Goal: Information Seeking & Learning: Learn about a topic

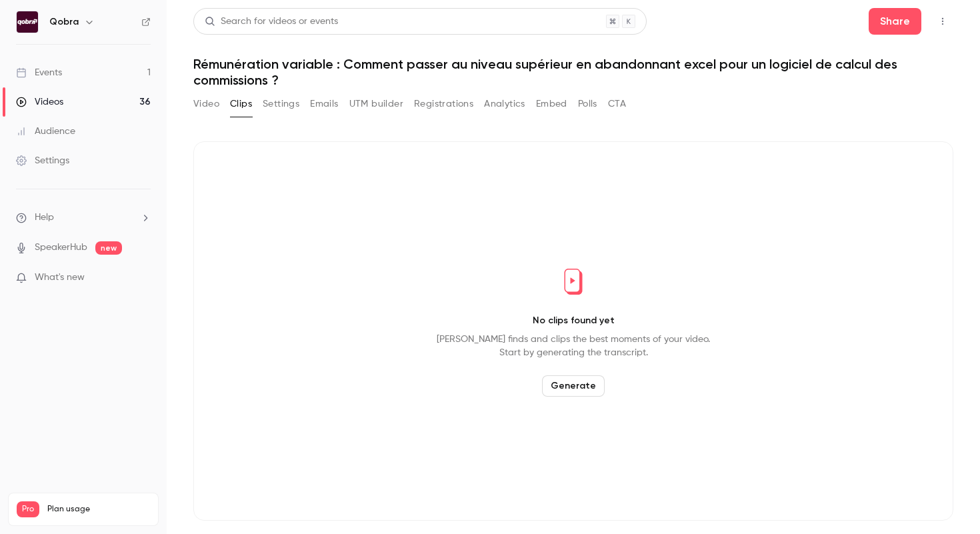
click at [72, 75] on link "Events 1" at bounding box center [83, 72] width 167 height 29
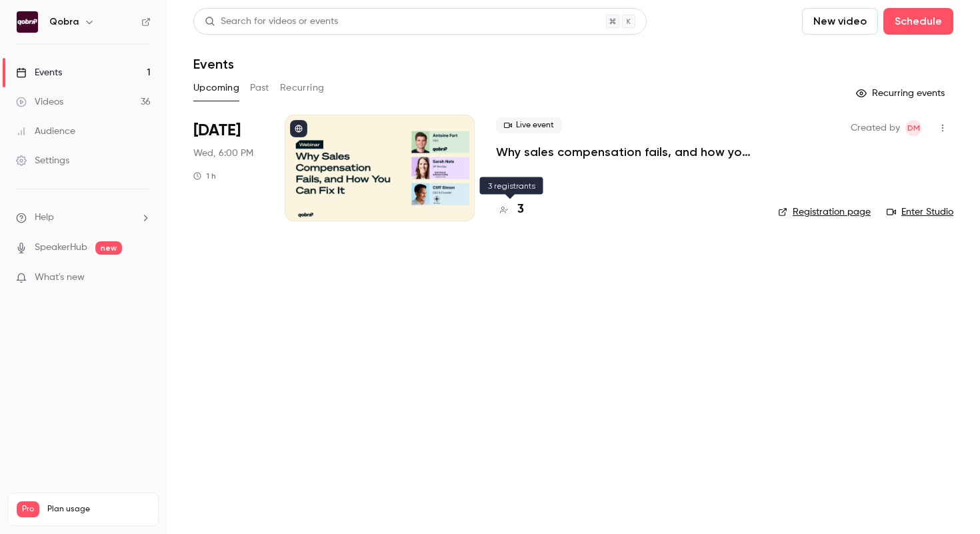
click at [517, 205] on h4 "3" at bounding box center [520, 210] width 7 height 18
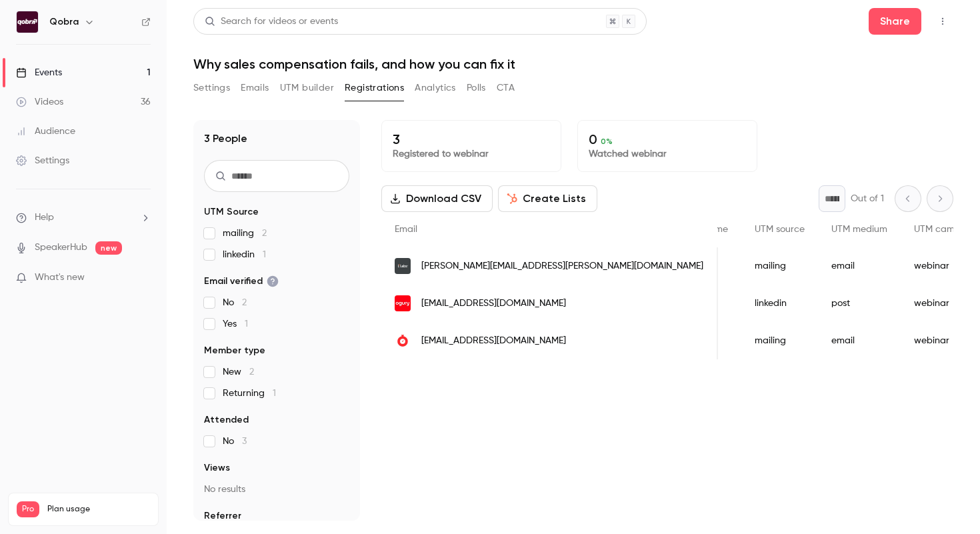
scroll to position [0, 466]
